Goal: Task Accomplishment & Management: Complete application form

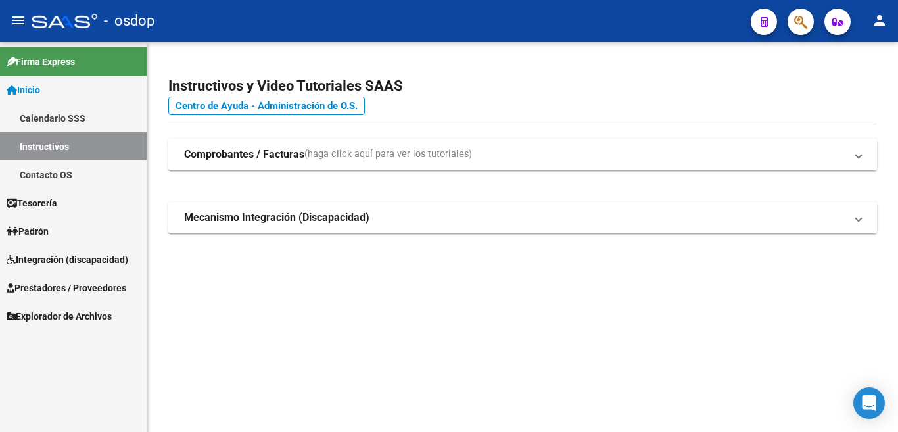
click at [65, 295] on span "Prestadores / Proveedores" at bounding box center [67, 288] width 120 height 14
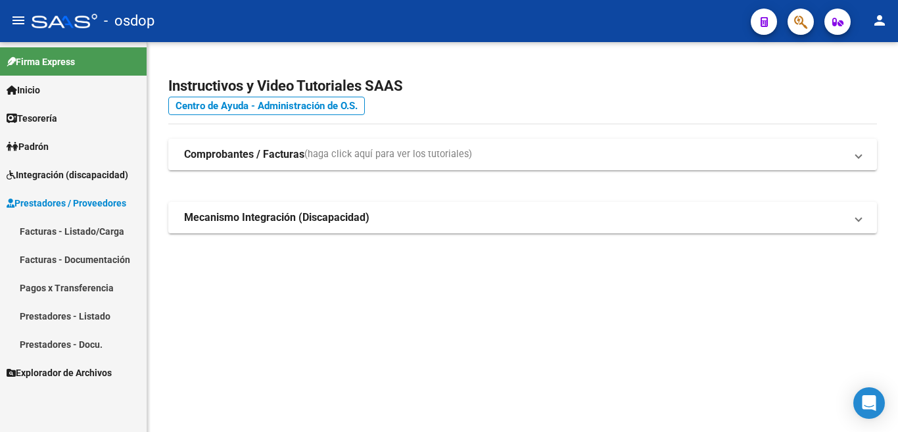
click at [76, 310] on link "Prestadores - Listado" at bounding box center [73, 316] width 147 height 28
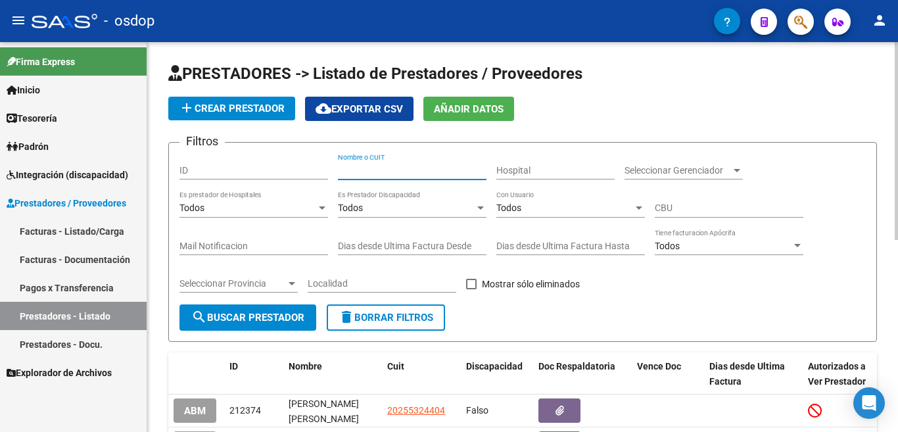
click at [367, 169] on input "Nombre o CUIT" at bounding box center [412, 170] width 149 height 11
type input "schisc"
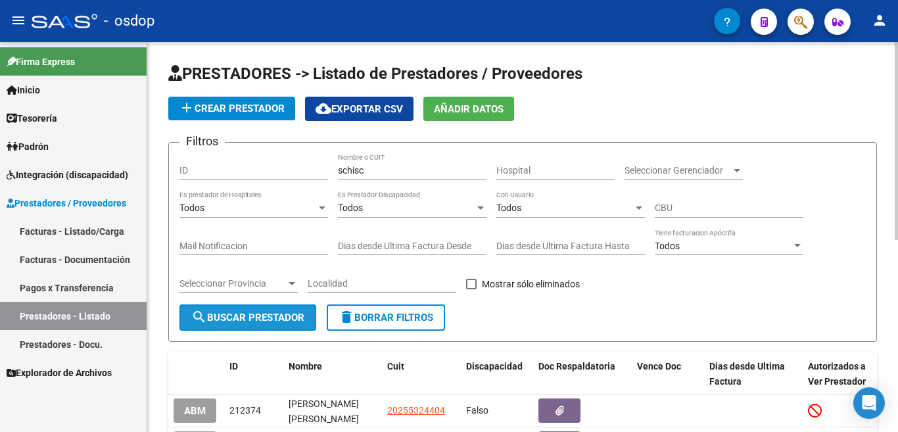
click at [254, 322] on span "search Buscar Prestador" at bounding box center [247, 318] width 113 height 12
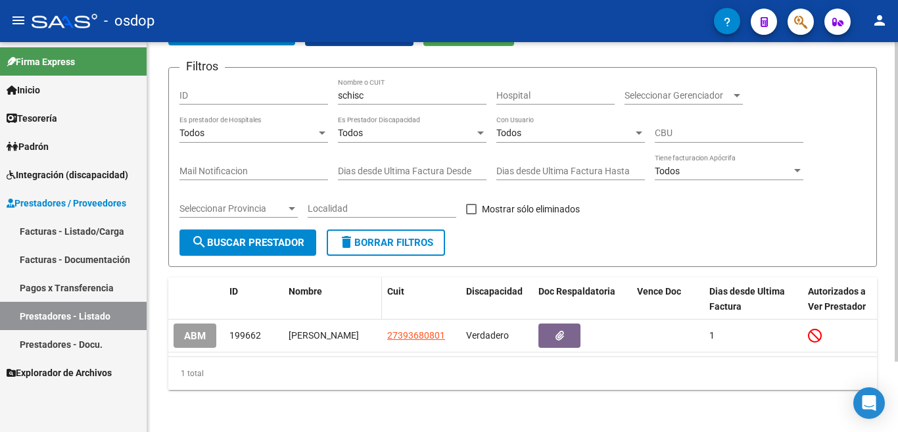
scroll to position [86, 0]
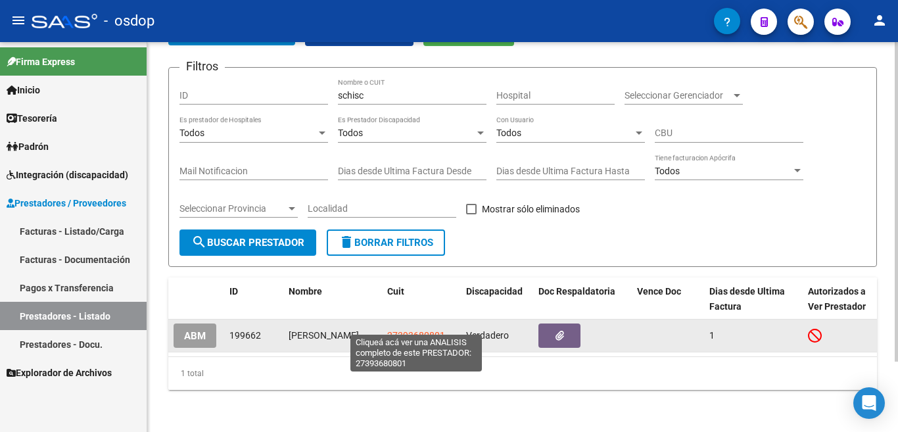
click at [425, 330] on span "27393680801" at bounding box center [416, 335] width 58 height 11
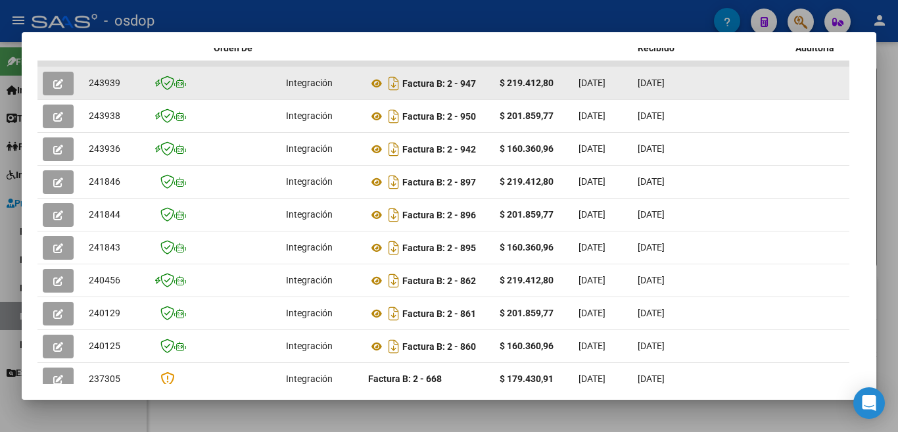
scroll to position [350, 0]
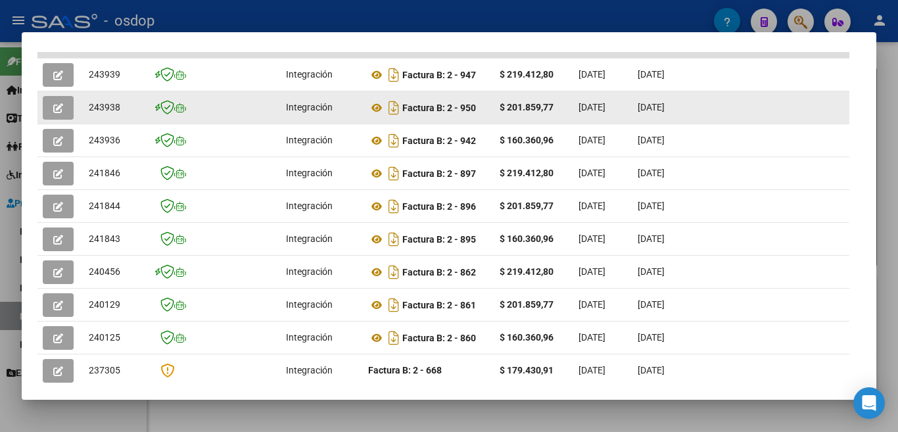
click at [526, 115] on div "$ 201.859,77" at bounding box center [534, 107] width 68 height 15
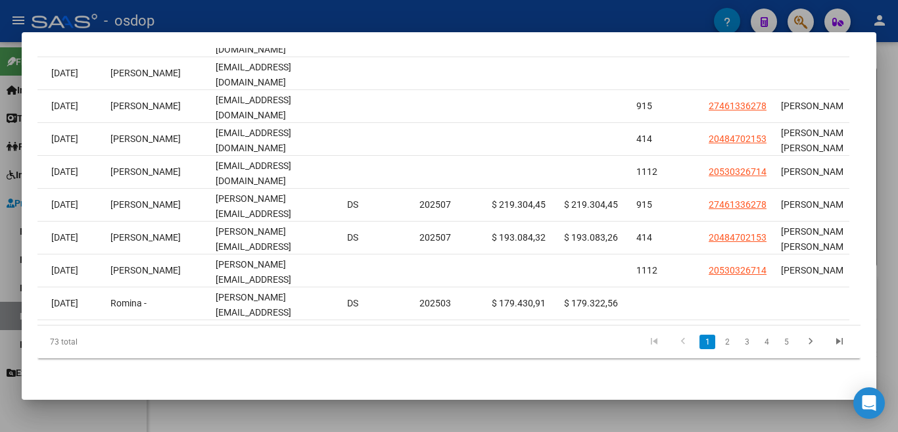
scroll to position [0, 0]
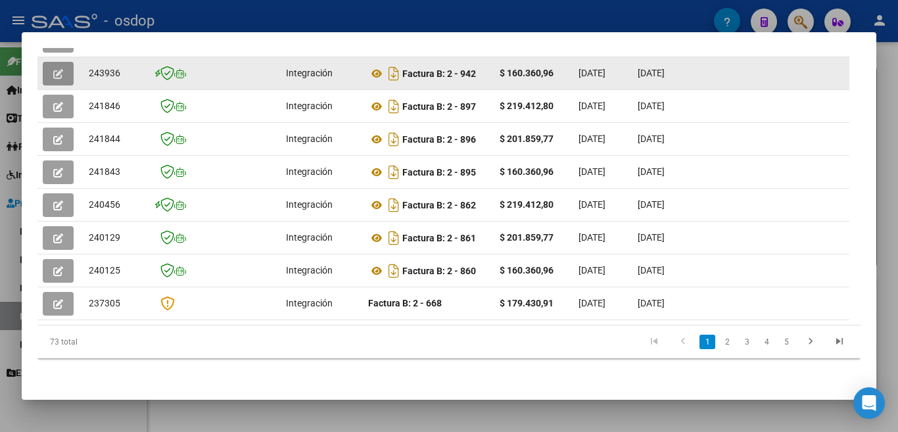
click at [56, 69] on icon "button" at bounding box center [58, 74] width 10 height 10
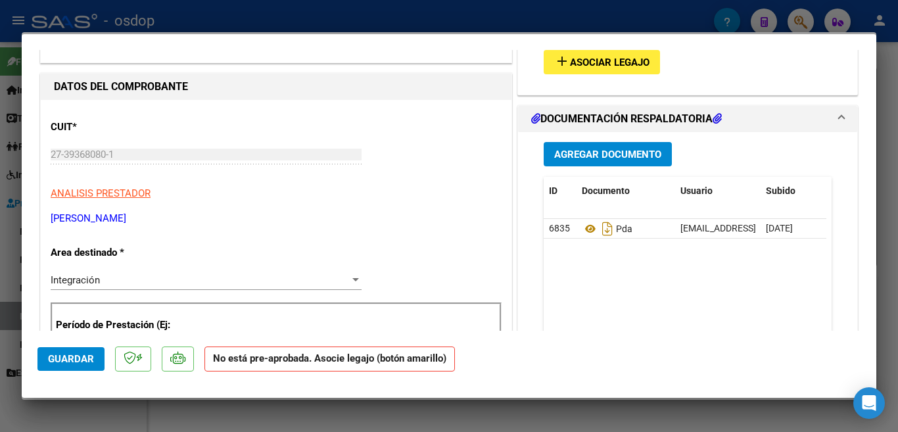
scroll to position [132, 0]
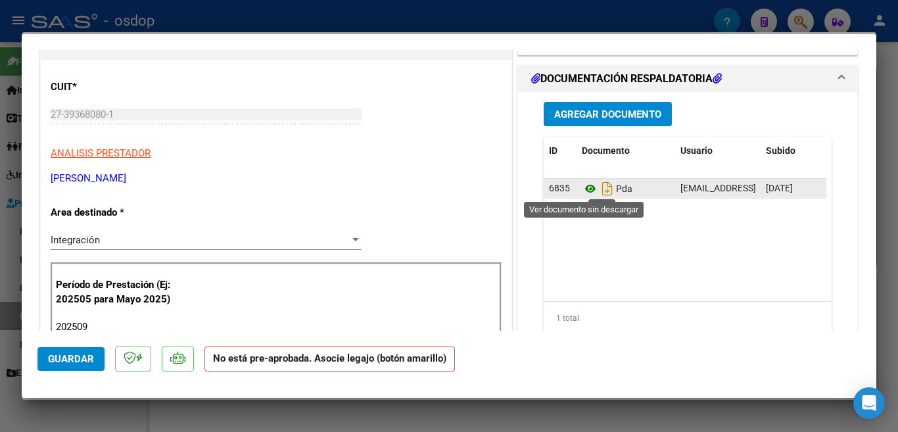
click at [585, 188] on icon at bounding box center [590, 189] width 17 height 16
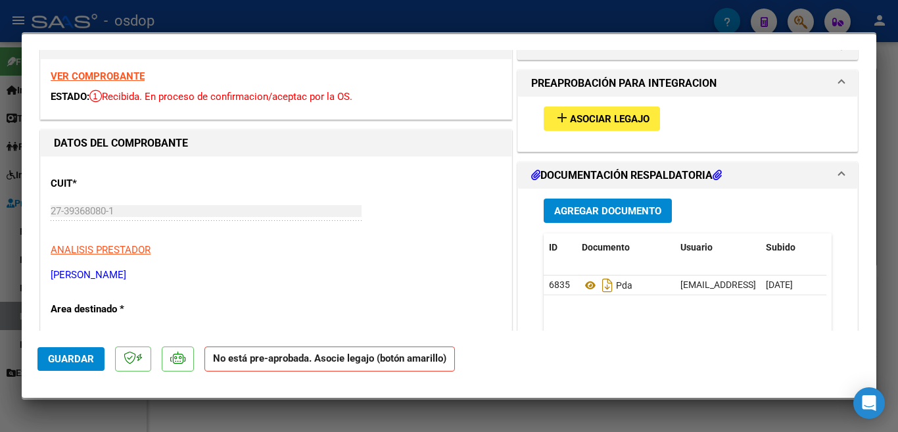
scroll to position [0, 0]
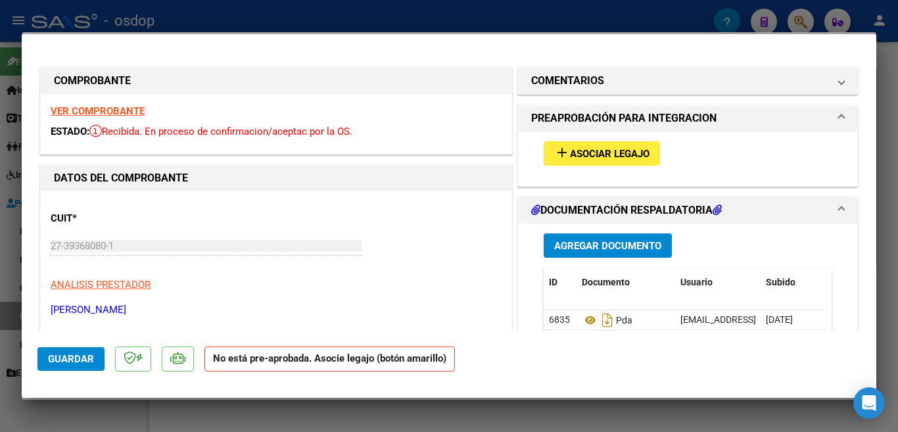
click at [641, 31] on div at bounding box center [449, 216] width 898 height 432
type input "$ 0,00"
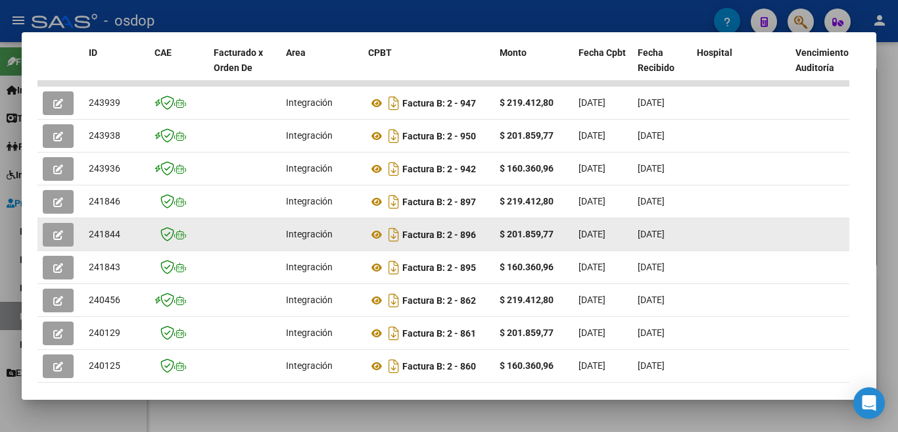
scroll to position [299, 0]
